Goal: Navigation & Orientation: Find specific page/section

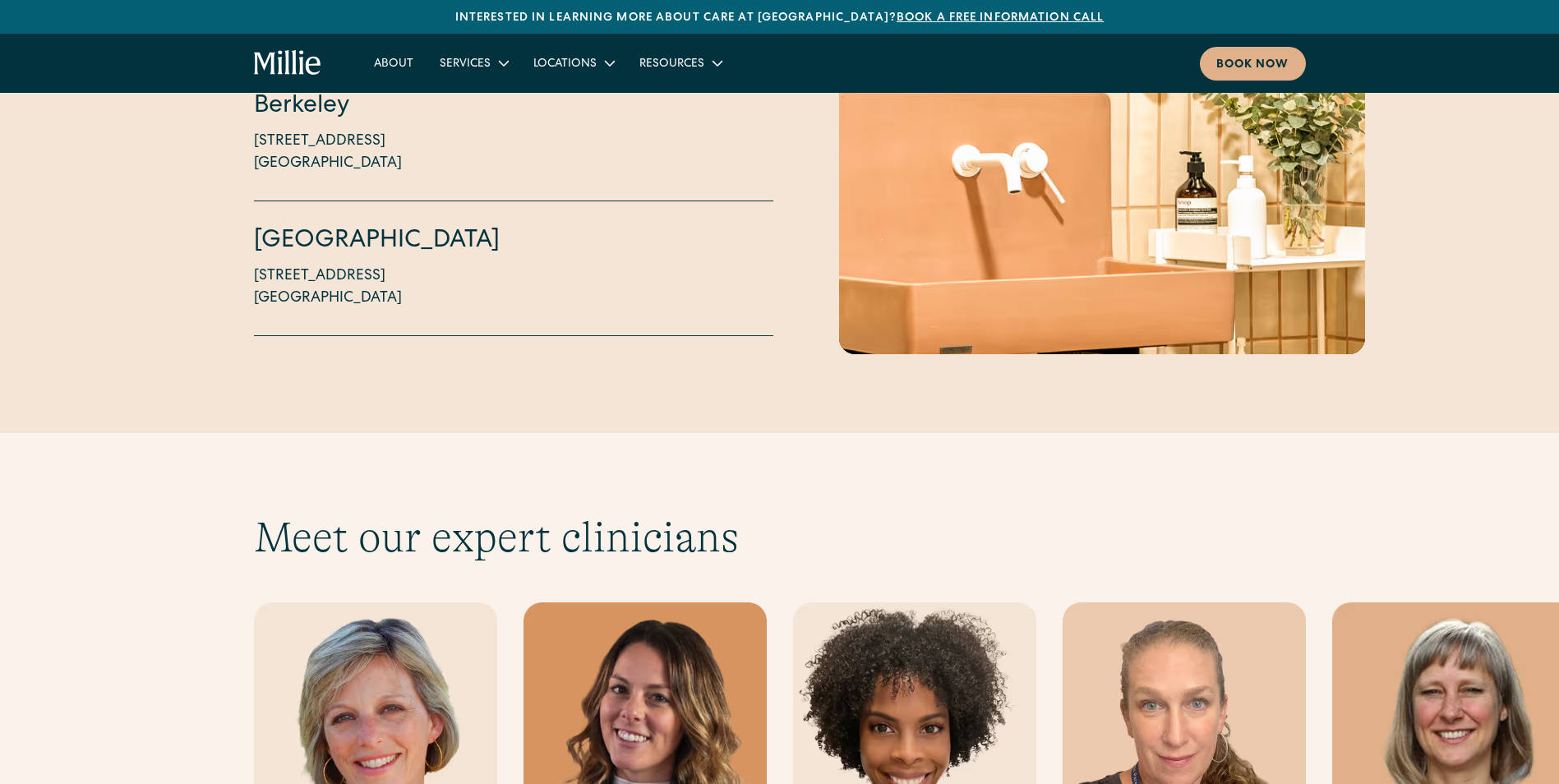
scroll to position [4354, 0]
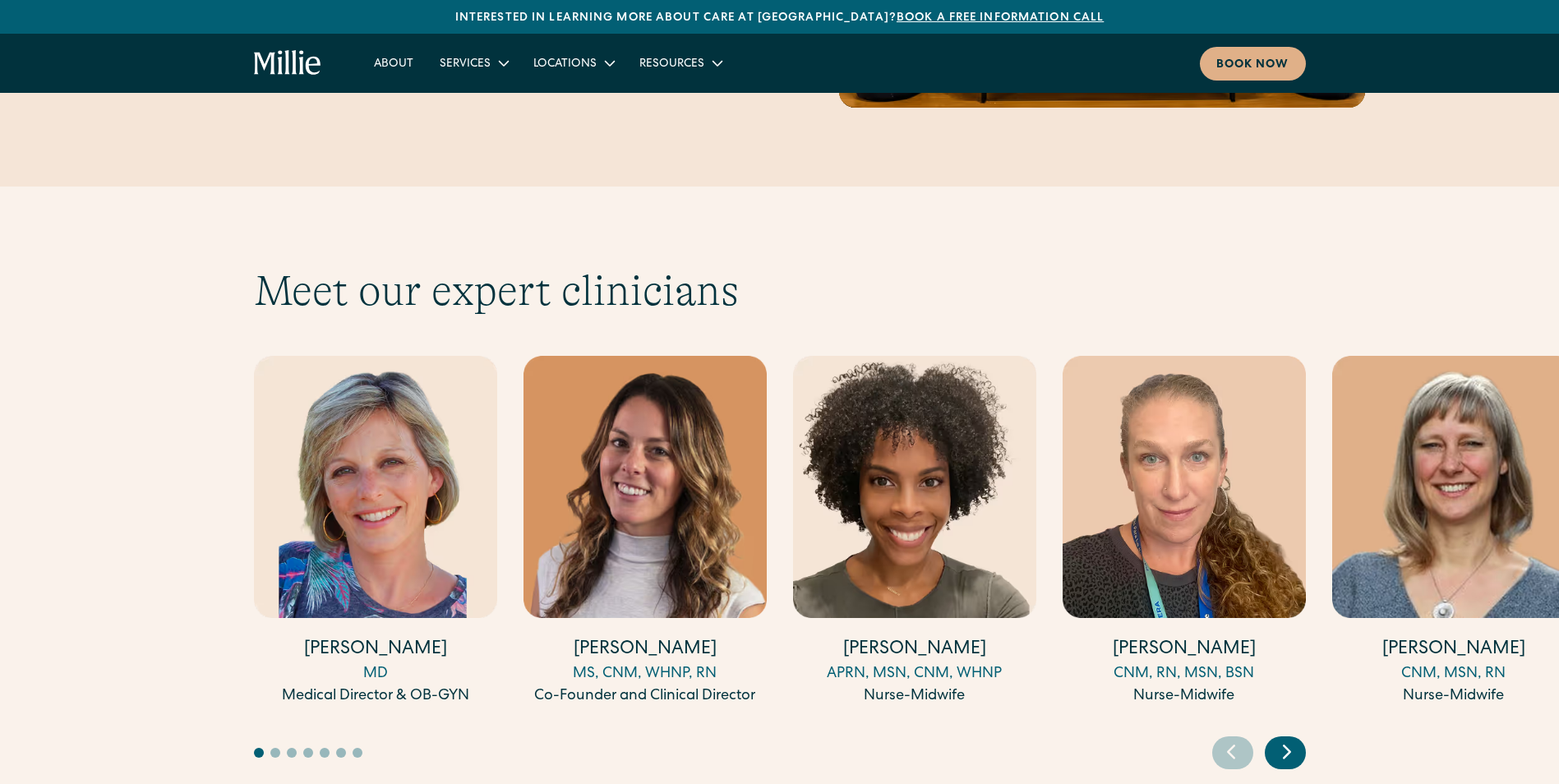
click at [1284, 739] on icon "Next slide" at bounding box center [1286, 751] width 24 height 25
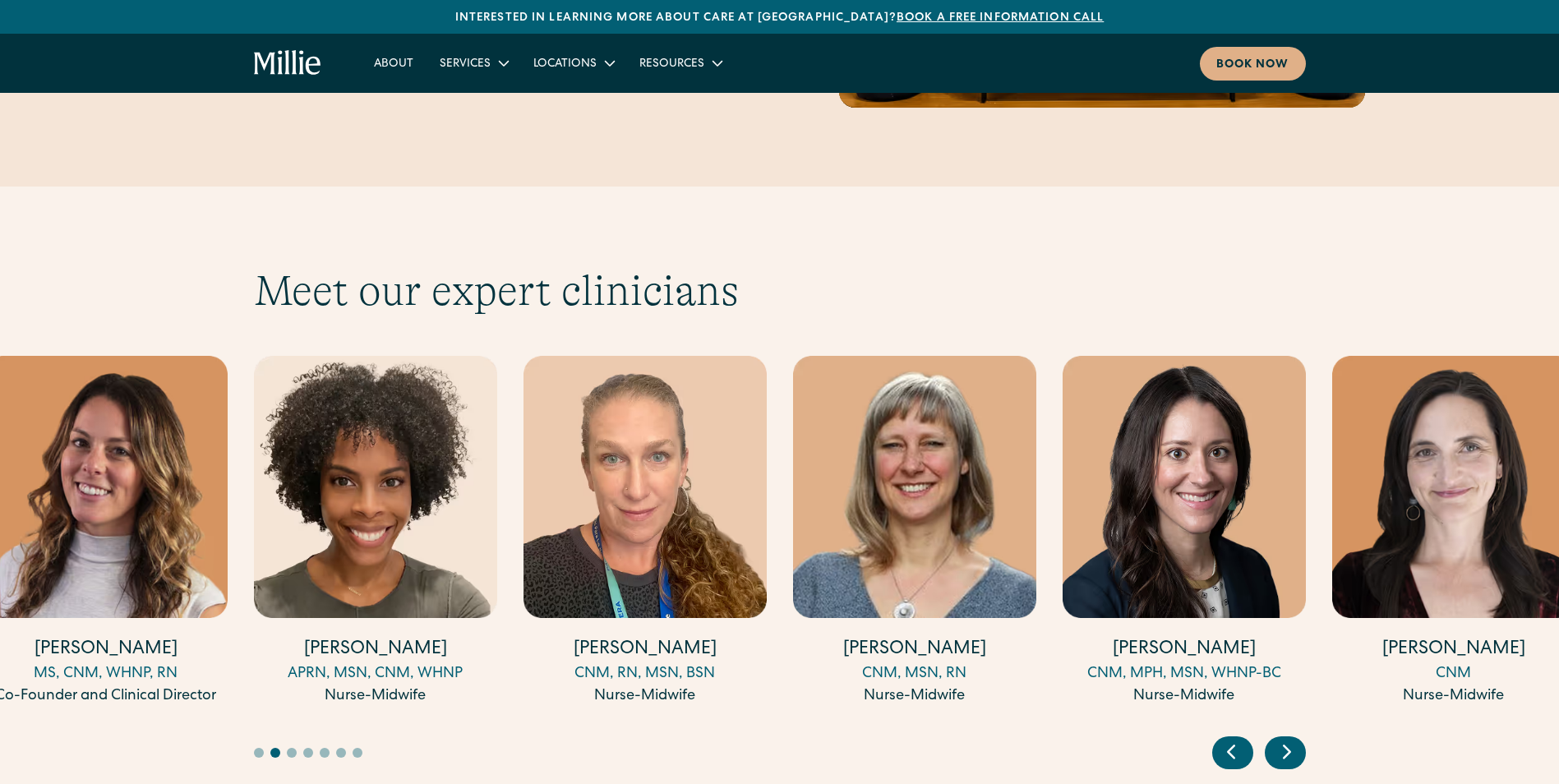
click at [1284, 739] on icon "Next slide" at bounding box center [1286, 751] width 24 height 25
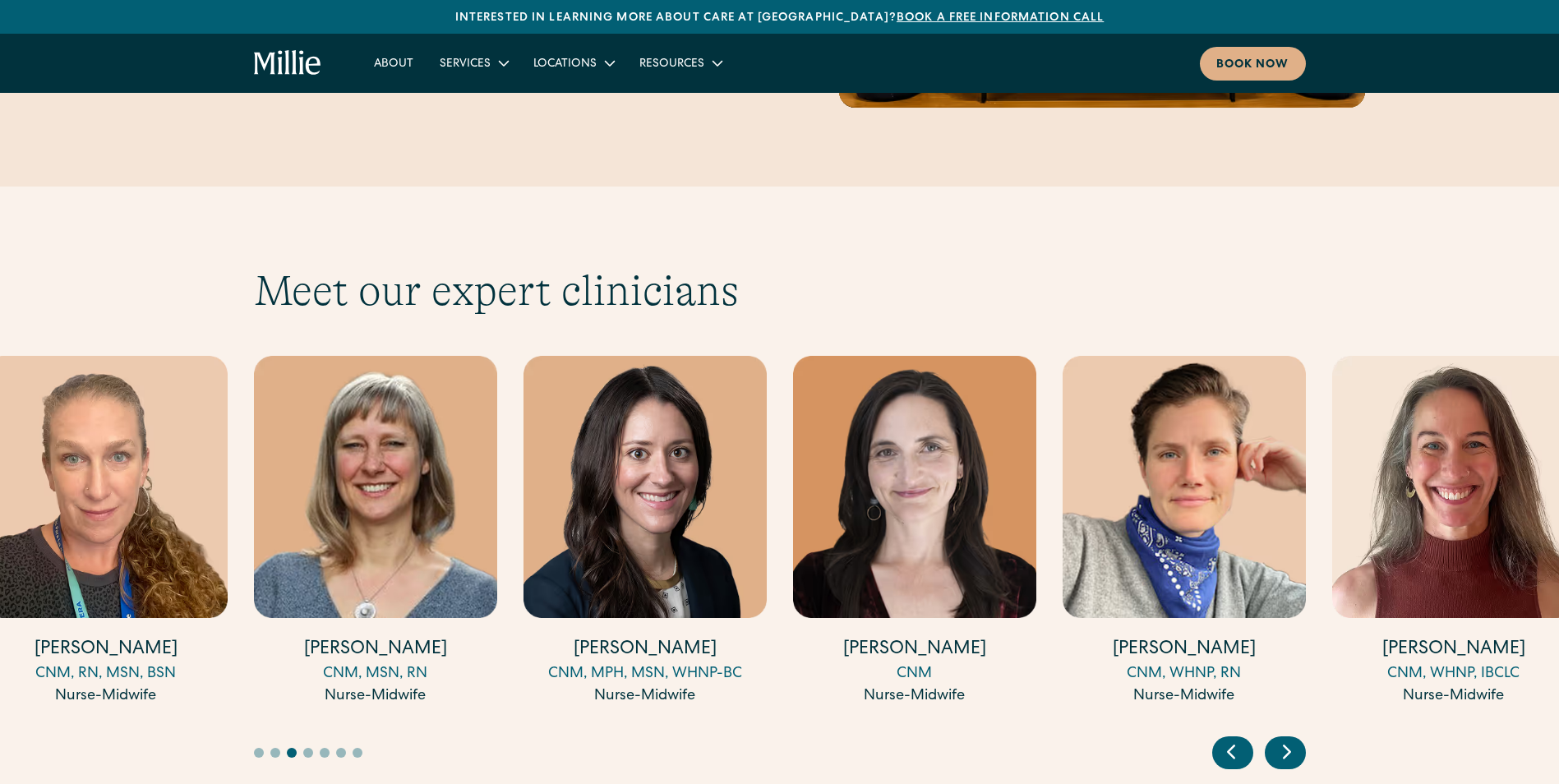
click at [1284, 739] on icon "Next slide" at bounding box center [1286, 751] width 24 height 25
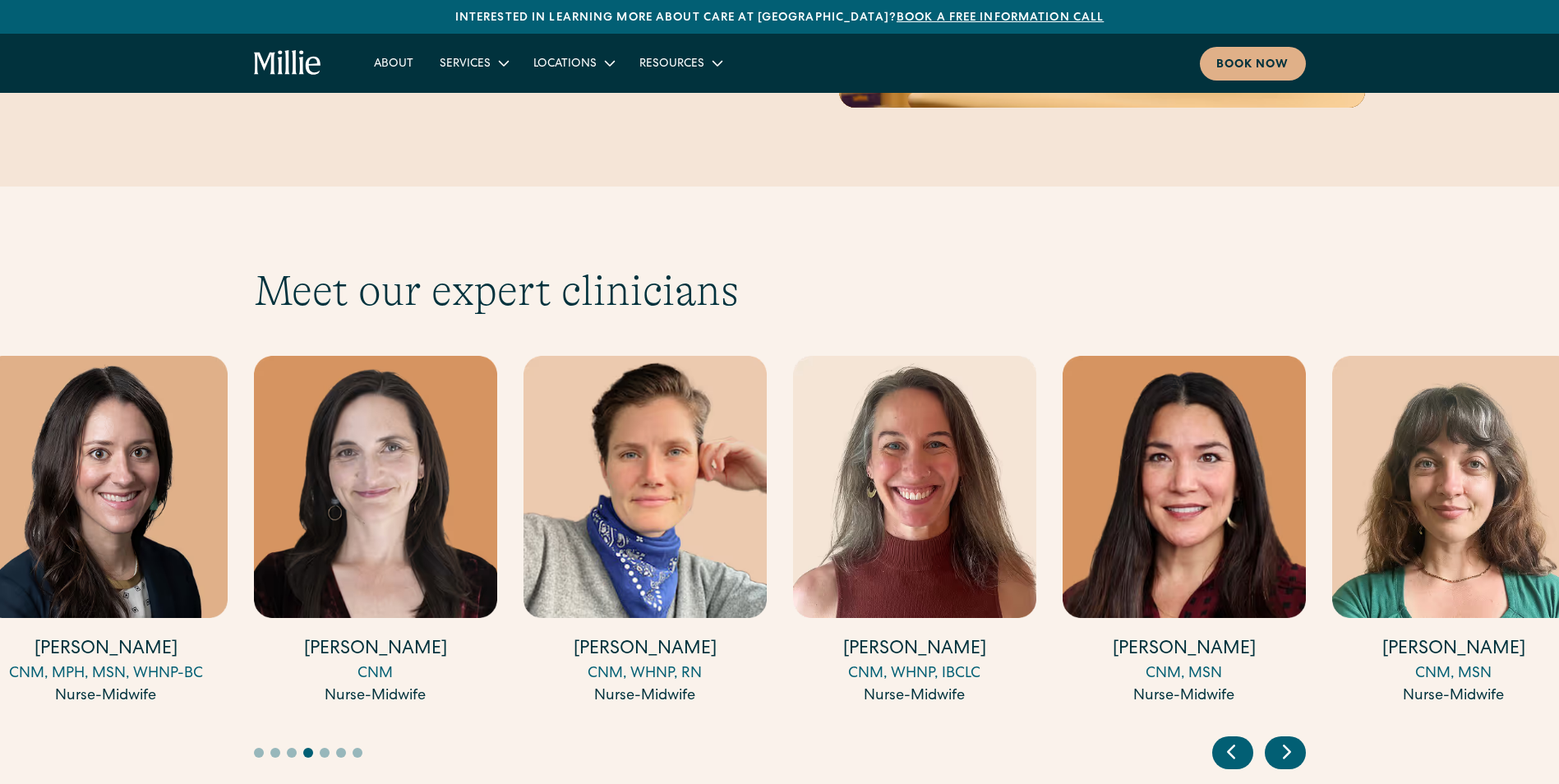
click at [1284, 739] on icon "Next slide" at bounding box center [1286, 751] width 24 height 25
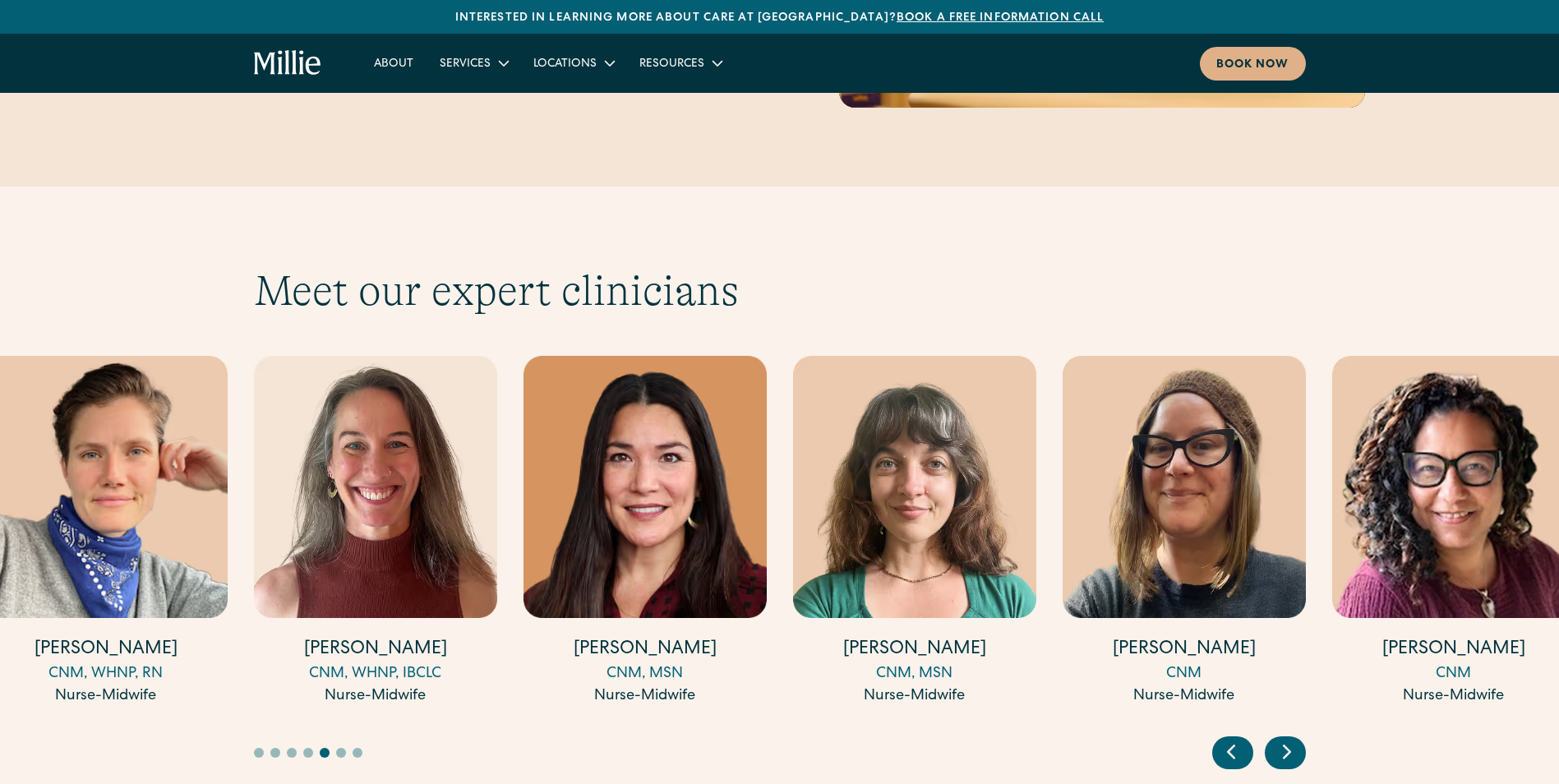
click at [1284, 739] on icon "Next slide" at bounding box center [1286, 751] width 24 height 25
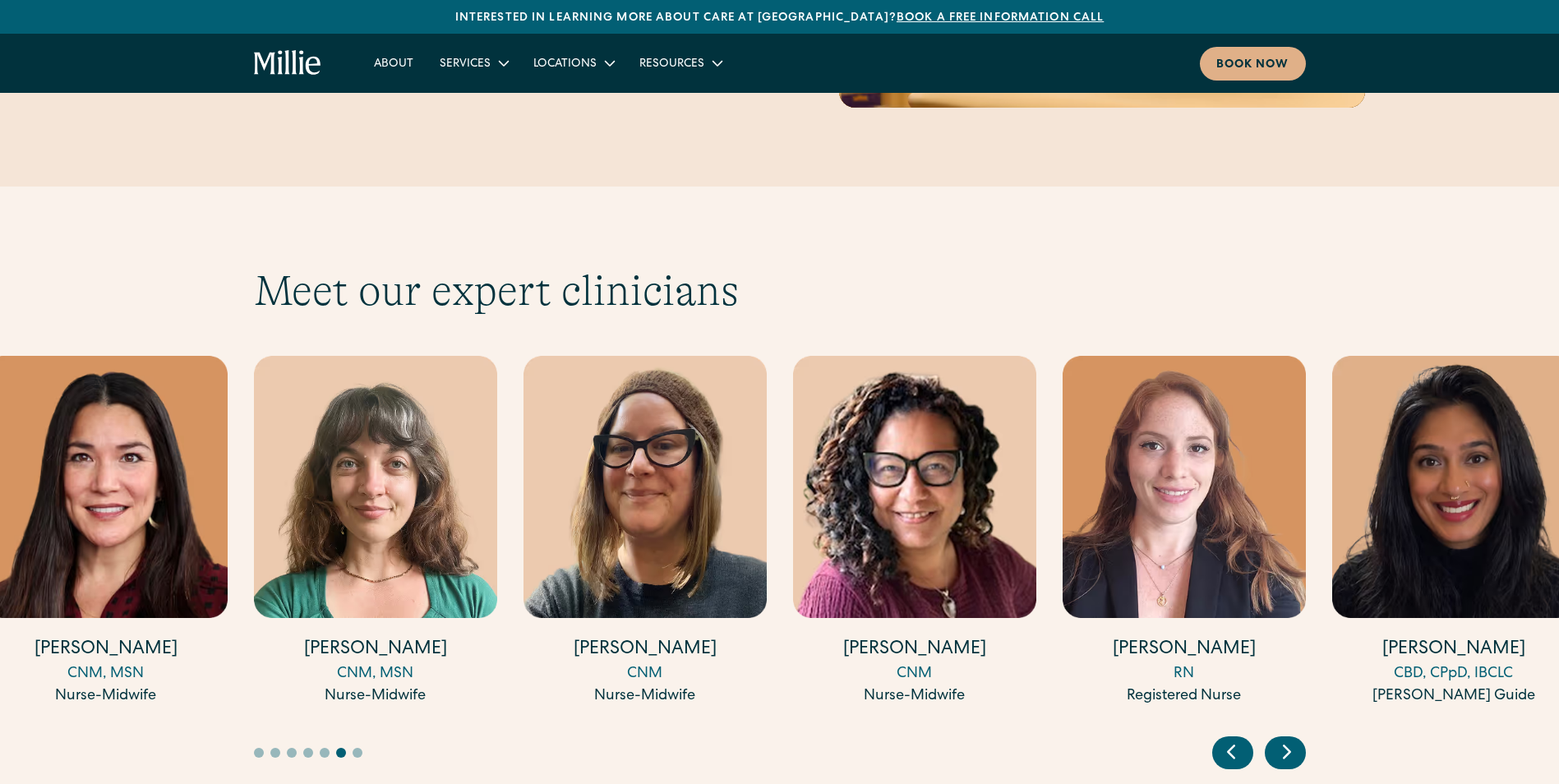
click at [1284, 739] on icon "Next slide" at bounding box center [1286, 751] width 24 height 25
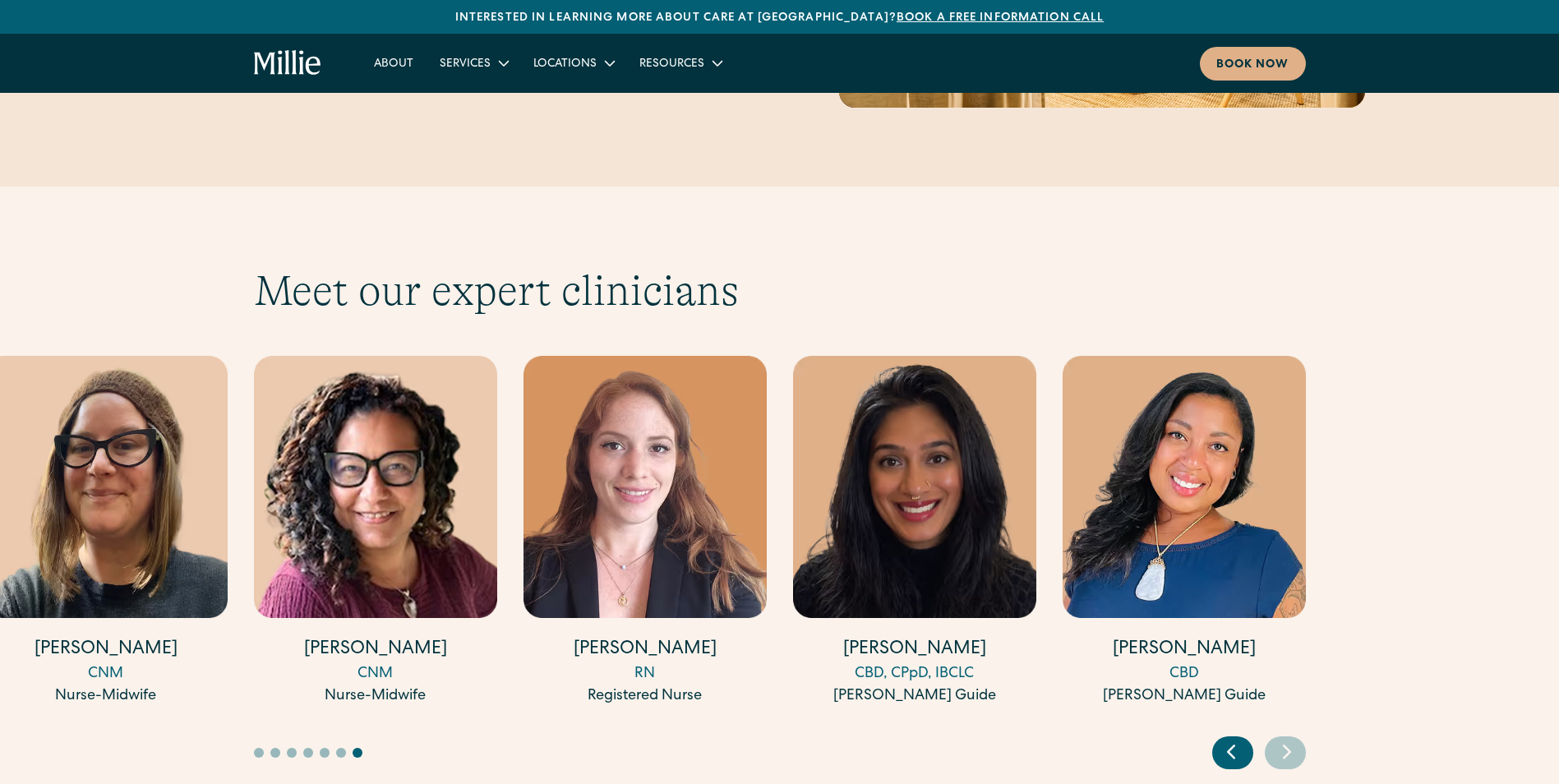
click at [1284, 739] on icon "Next slide" at bounding box center [1286, 751] width 24 height 25
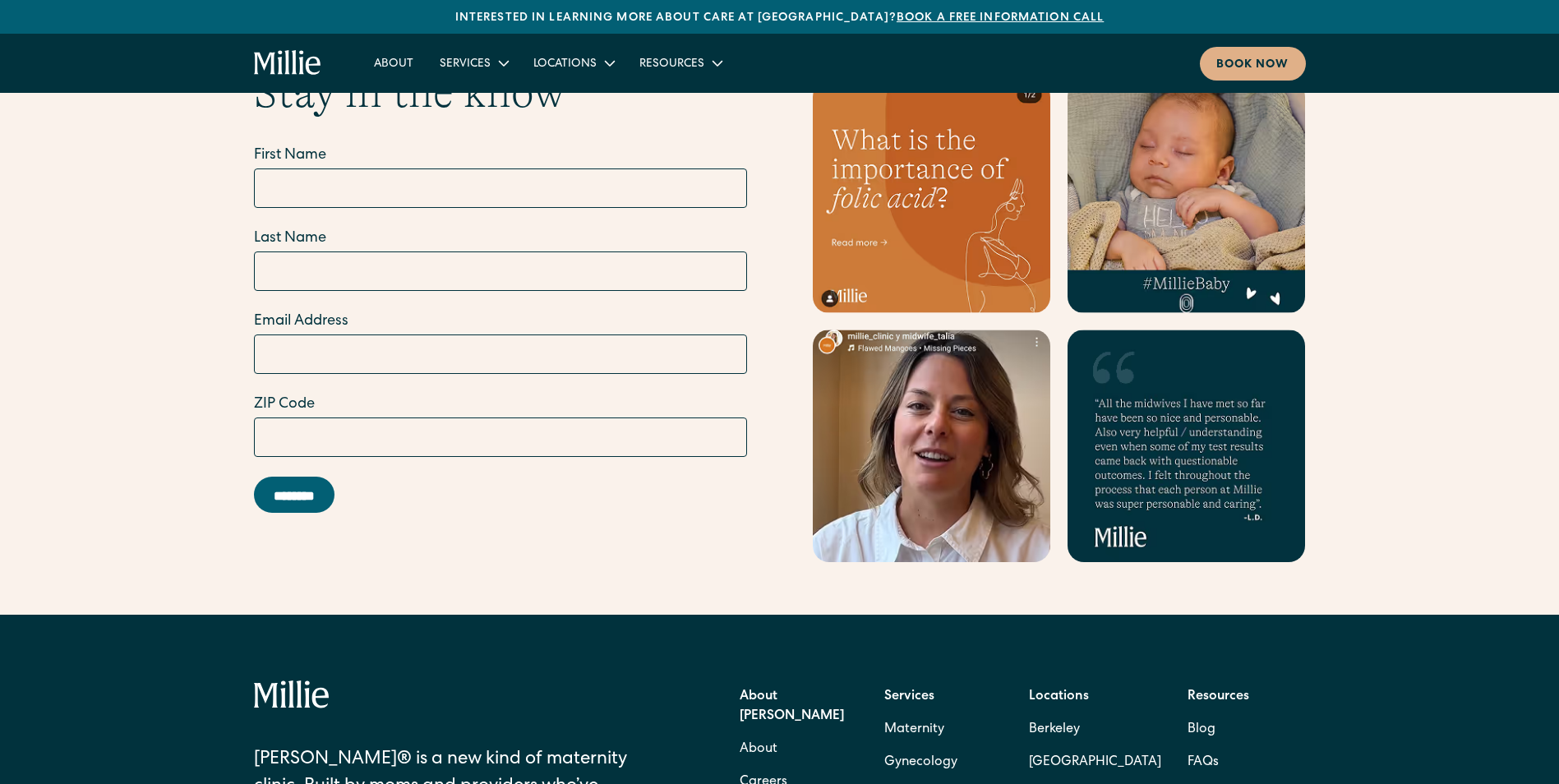
scroll to position [6490, 0]
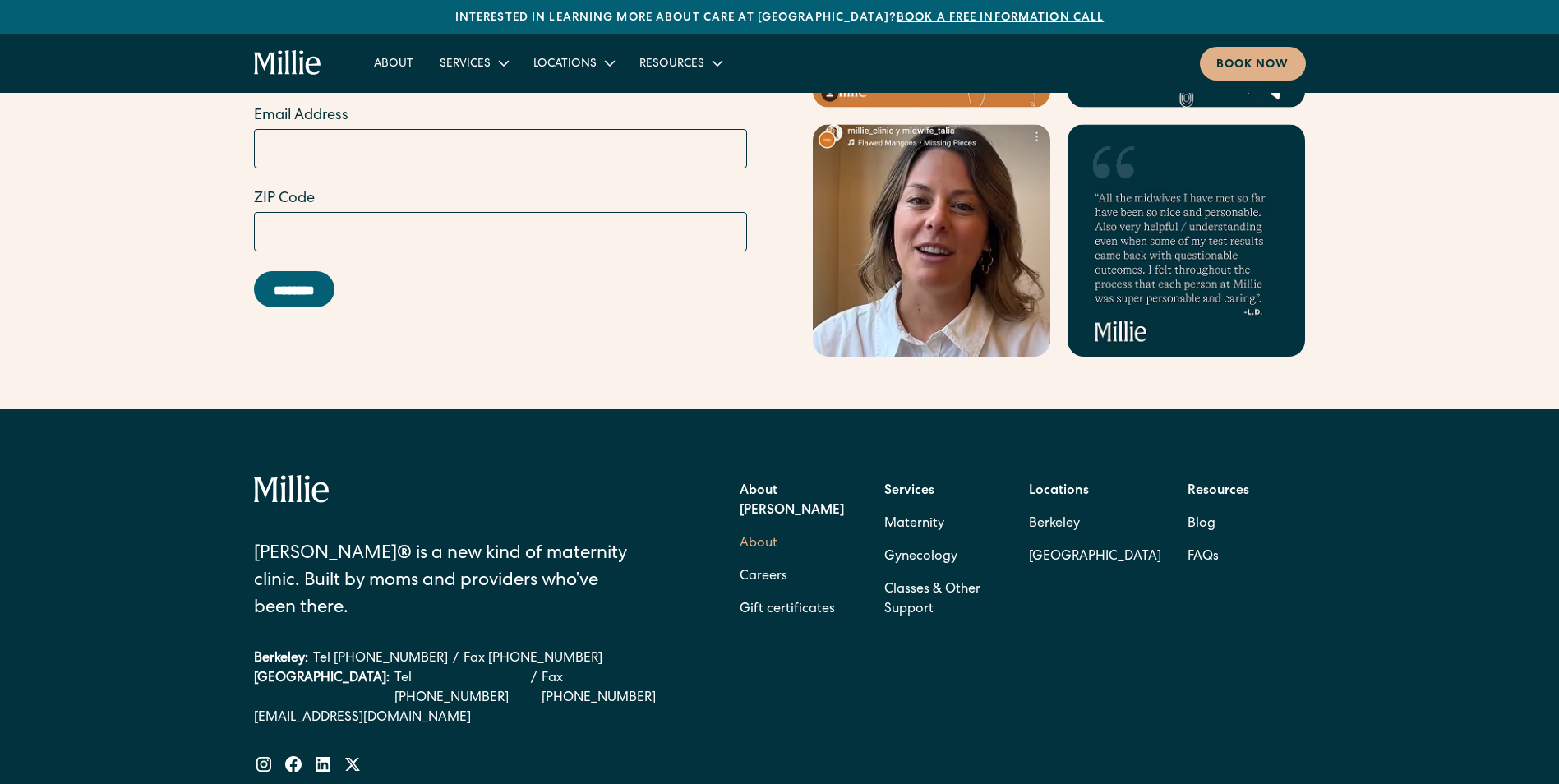
click at [743, 528] on link "About" at bounding box center [758, 544] width 38 height 33
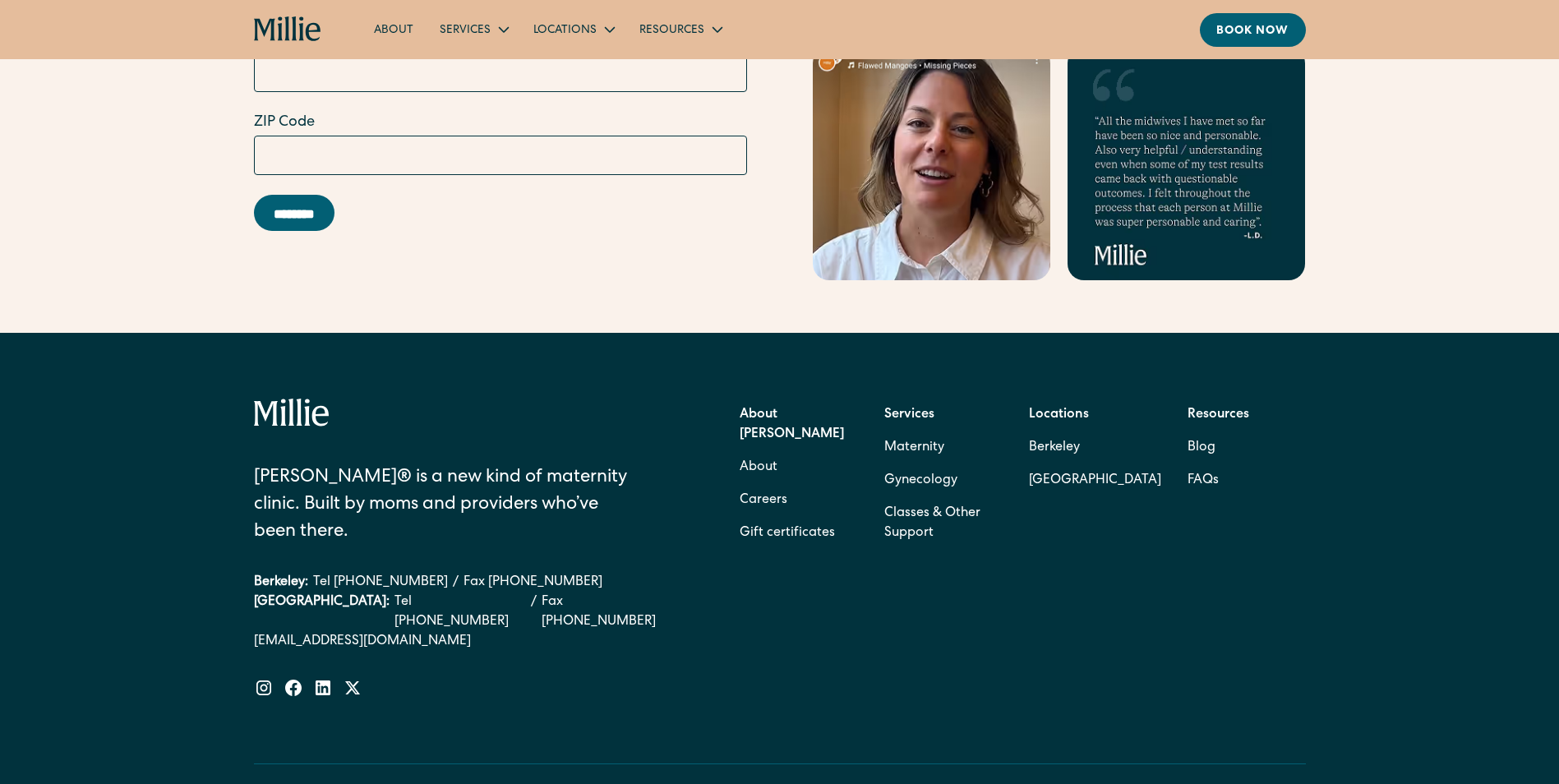
scroll to position [5160, 0]
